Goal: Register for event/course

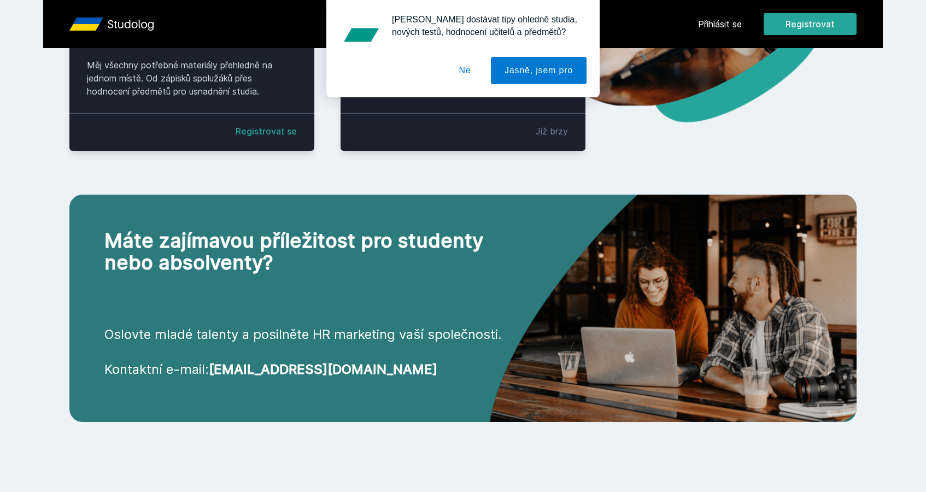
scroll to position [338, 0]
click at [457, 65] on button "Ne" at bounding box center [465, 70] width 39 height 27
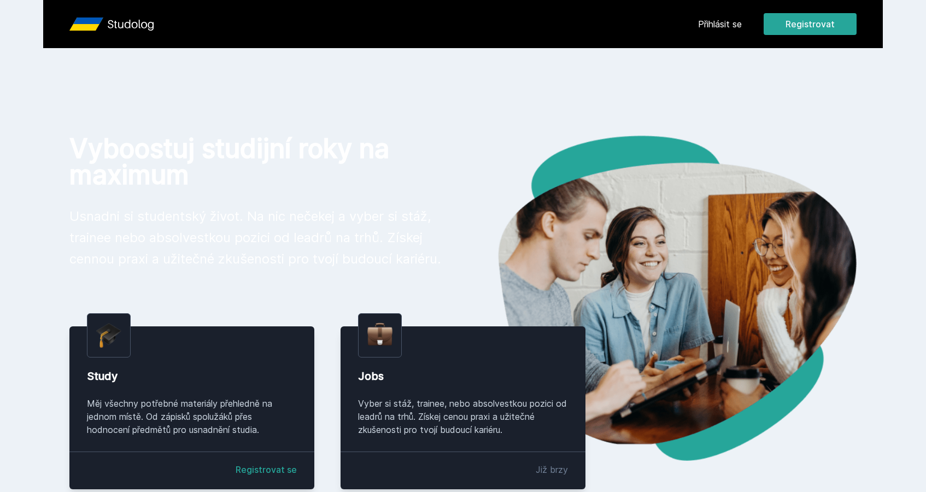
scroll to position [0, 0]
click at [789, 24] on button "Registrovat" at bounding box center [810, 24] width 93 height 22
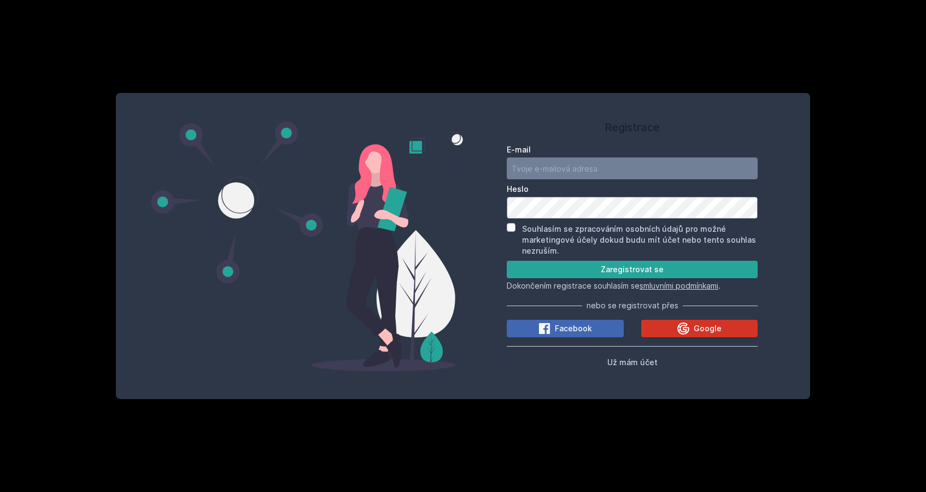
click at [672, 328] on button "Google" at bounding box center [699, 328] width 117 height 17
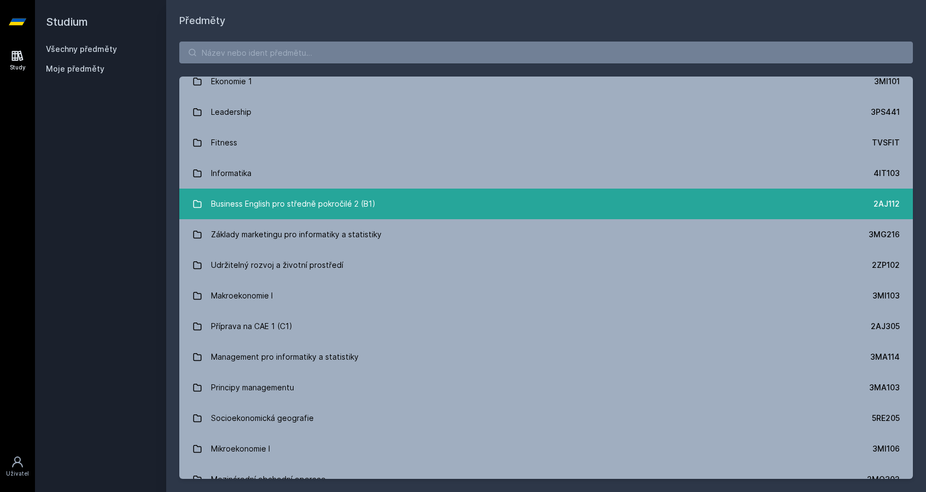
scroll to position [1024, 0]
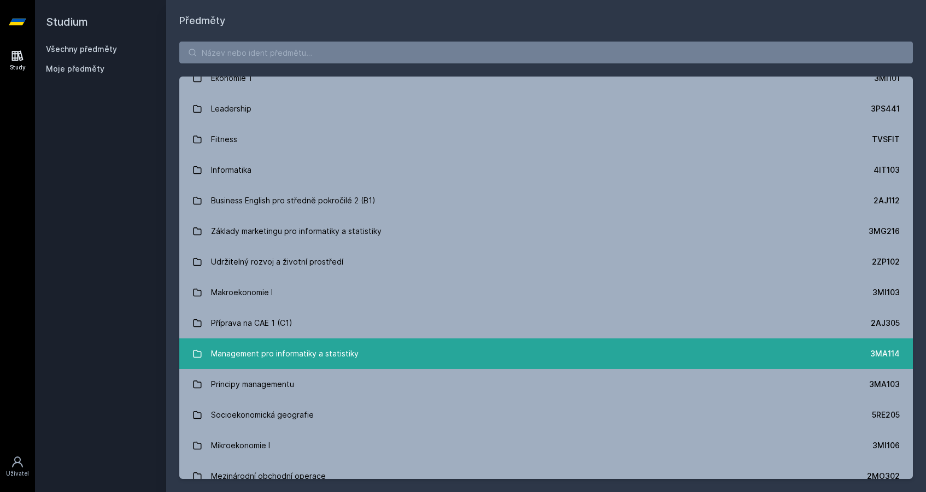
click at [267, 358] on div "Management pro informatiky a statistiky" at bounding box center [285, 354] width 148 height 22
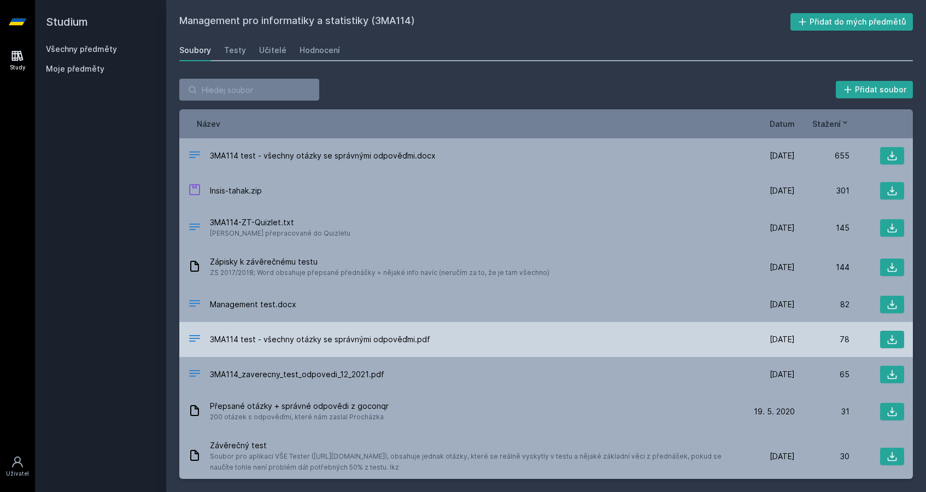
click at [417, 340] on span "3MA114 test - všechny otázky se správnými odpověďmi.pdf" at bounding box center [320, 339] width 220 height 11
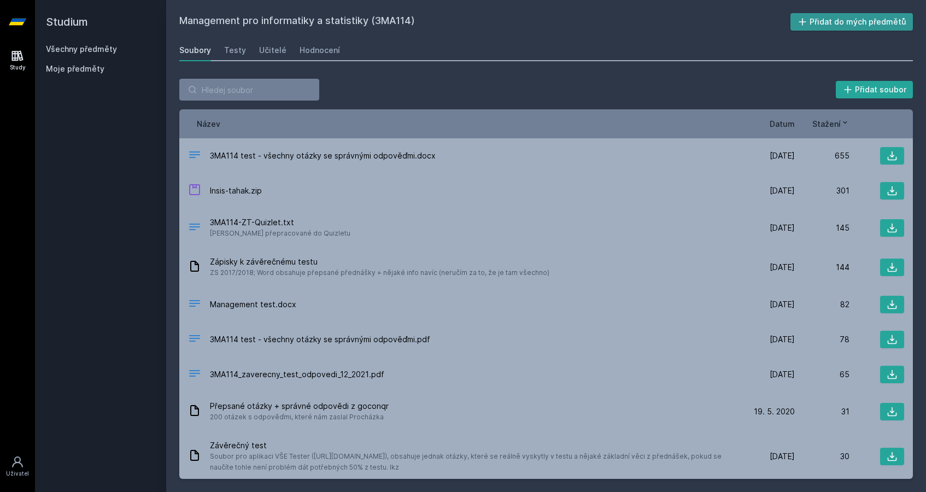
click at [800, 28] on button "Přidat do mých předmětů" at bounding box center [852, 21] width 123 height 17
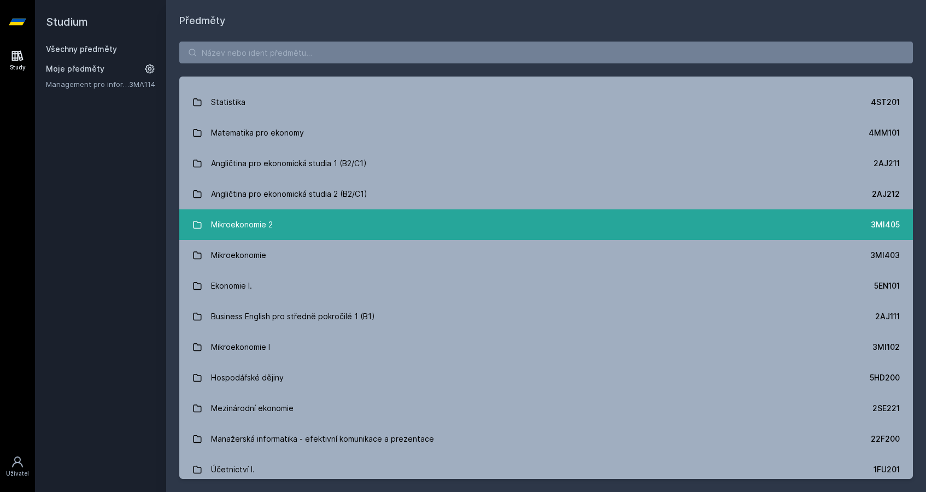
scroll to position [22, 0]
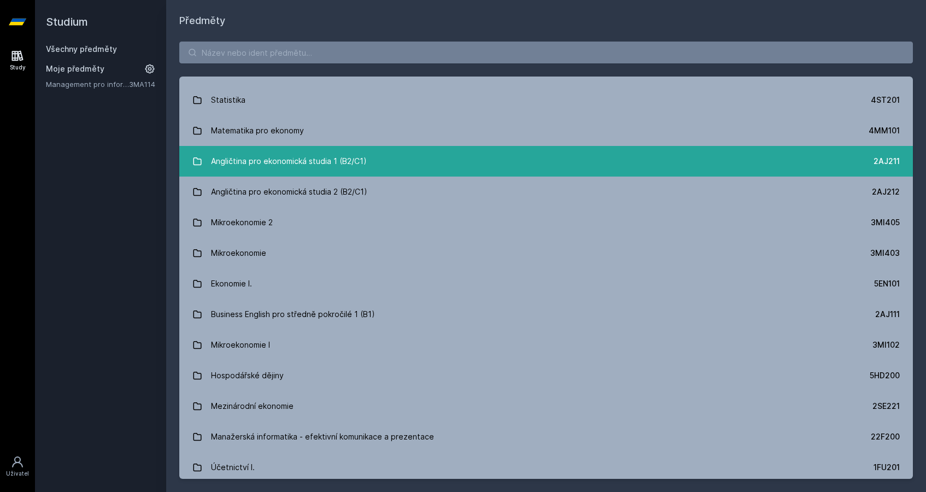
click at [305, 161] on div "Angličtina pro ekonomická studia 1 (B2/C1)" at bounding box center [289, 161] width 156 height 22
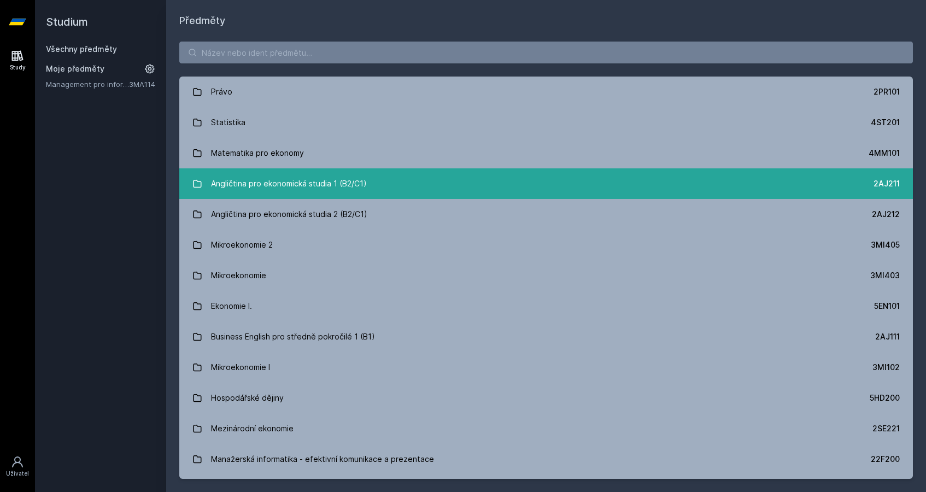
click at [324, 184] on div "Angličtina pro ekonomická studia 1 (B2/C1)" at bounding box center [289, 184] width 156 height 22
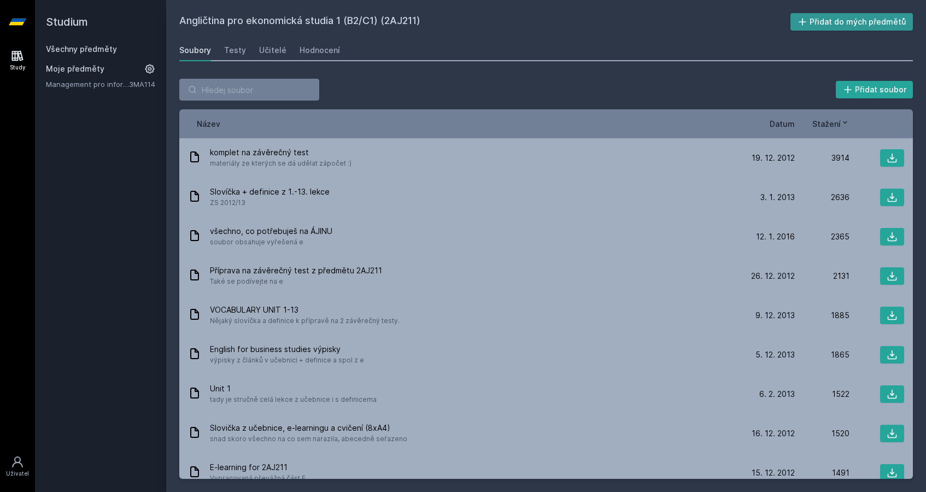
click at [802, 24] on icon at bounding box center [802, 21] width 11 height 11
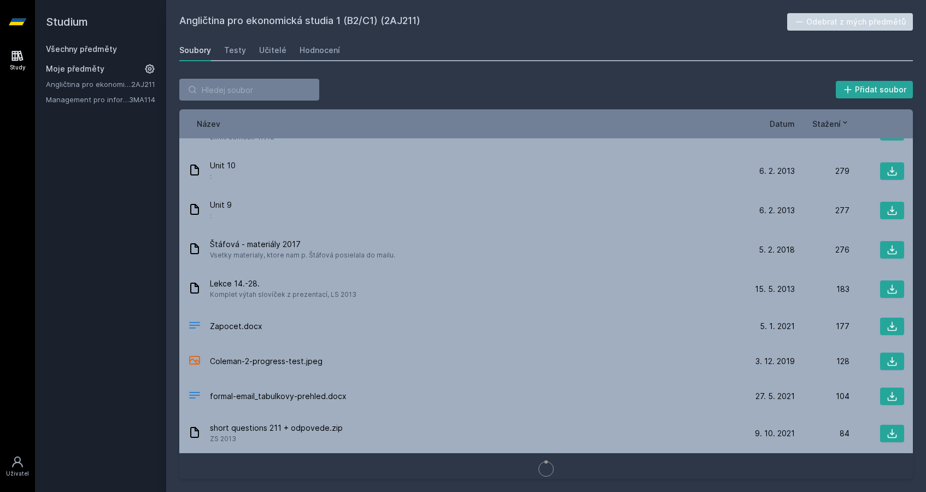
scroll to position [1498, 0]
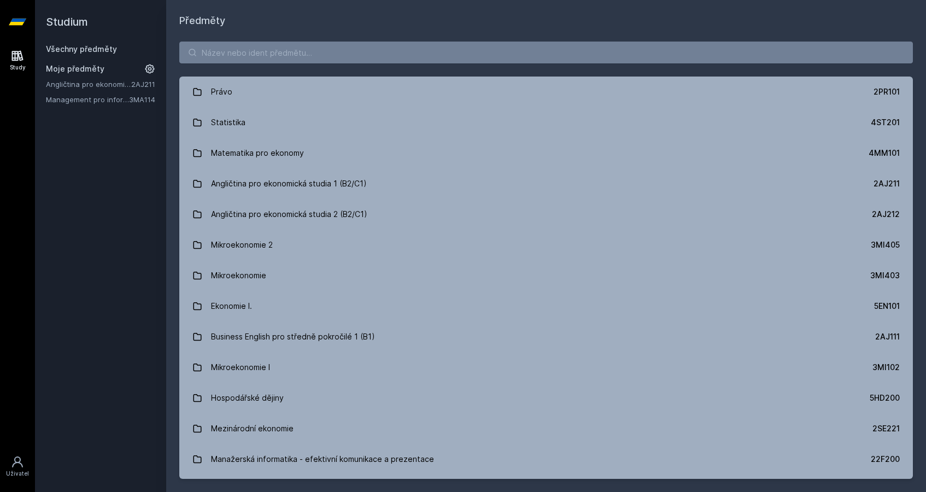
click at [125, 217] on div "Studium Všechny předměty Moje předměty Angličtina pro ekonomická studia 1 (B2/C…" at bounding box center [100, 246] width 131 height 492
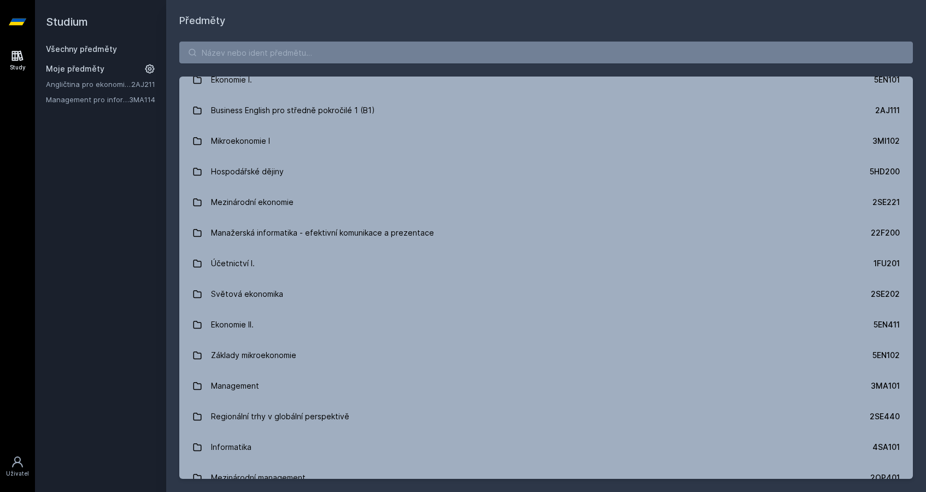
scroll to position [247, 0]
